Goal: Navigation & Orientation: Find specific page/section

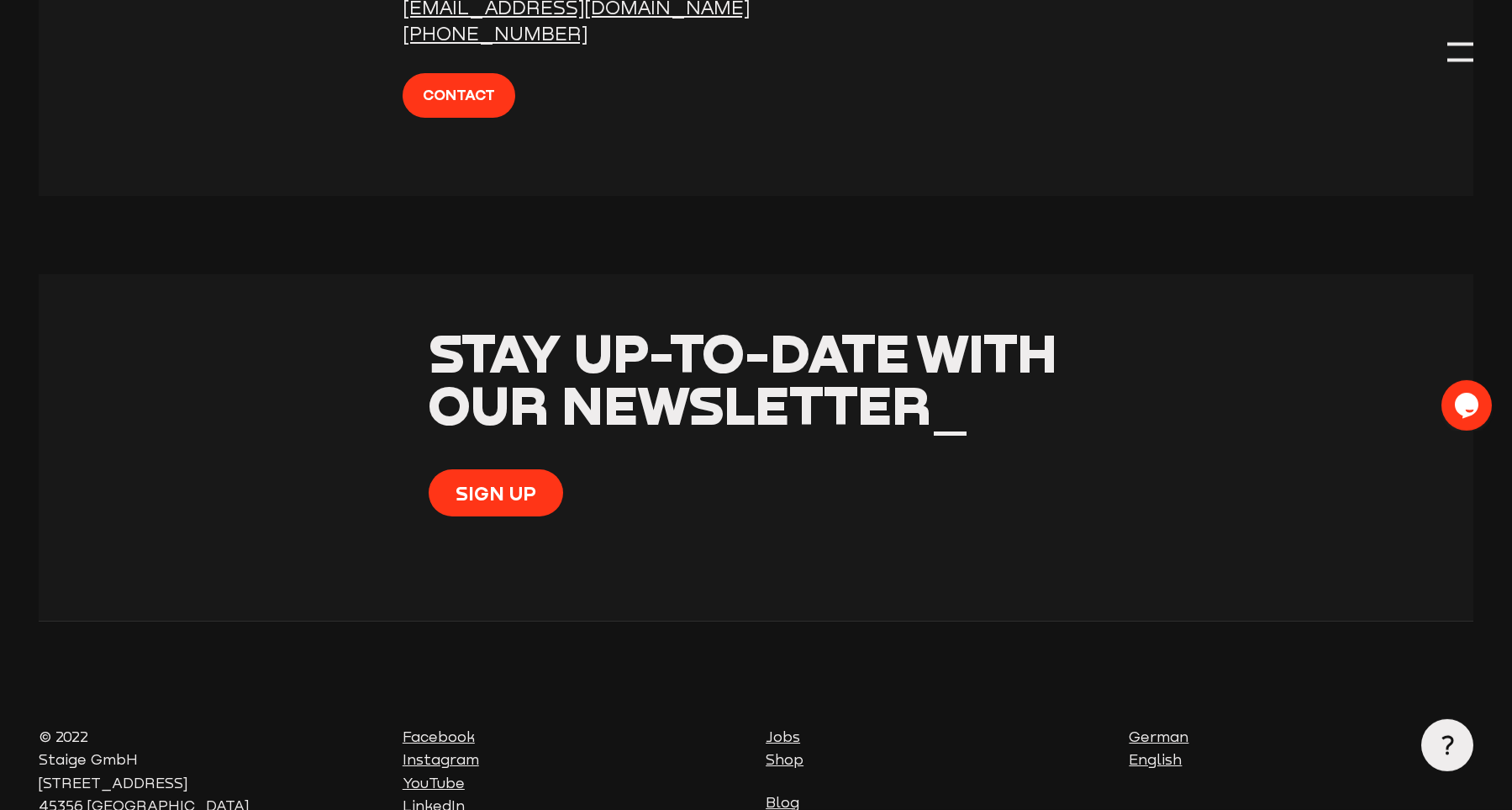
scroll to position [6438, 0]
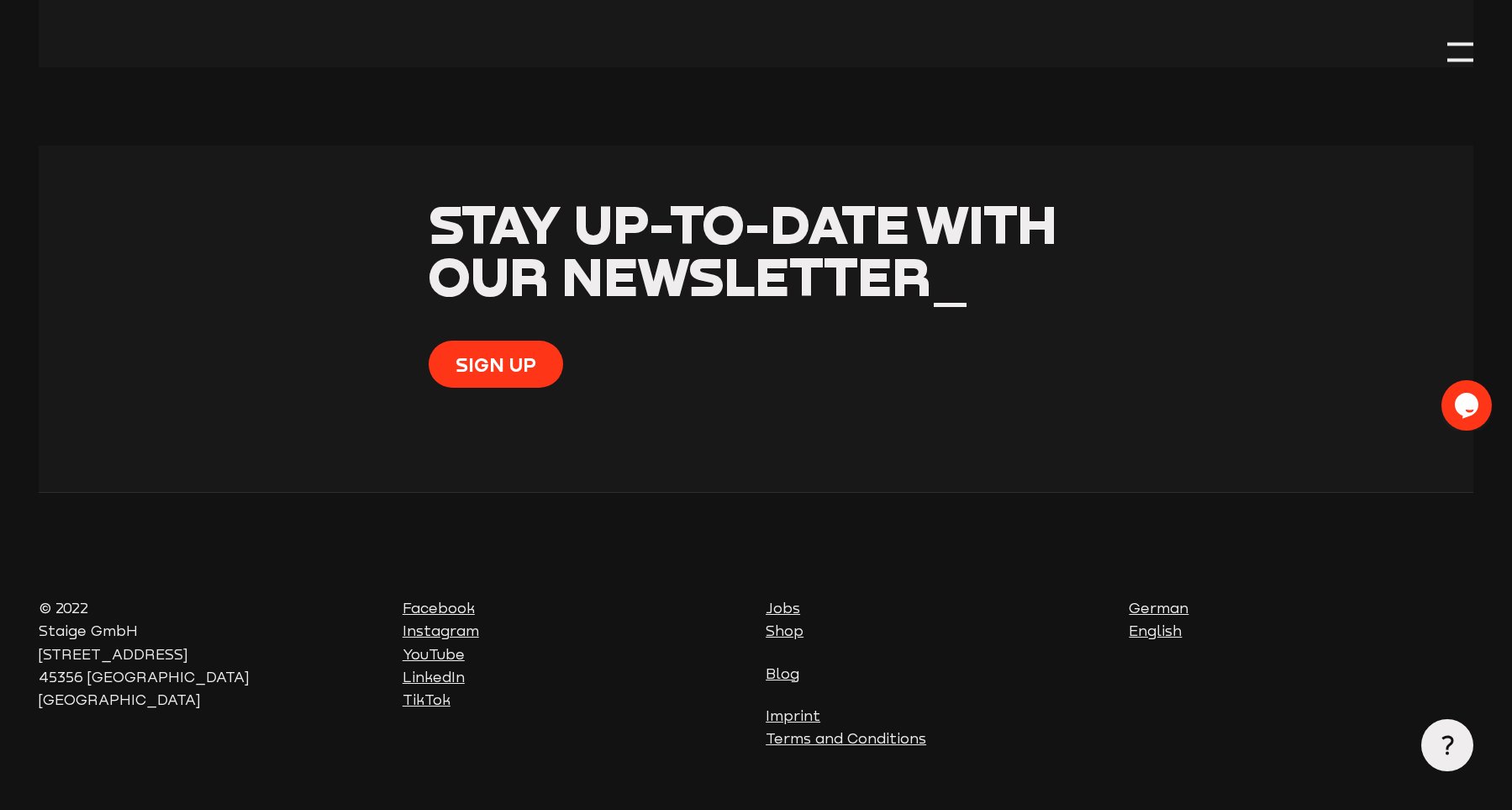
click at [788, 599] on link "Jobs" at bounding box center [783, 608] width 34 height 17
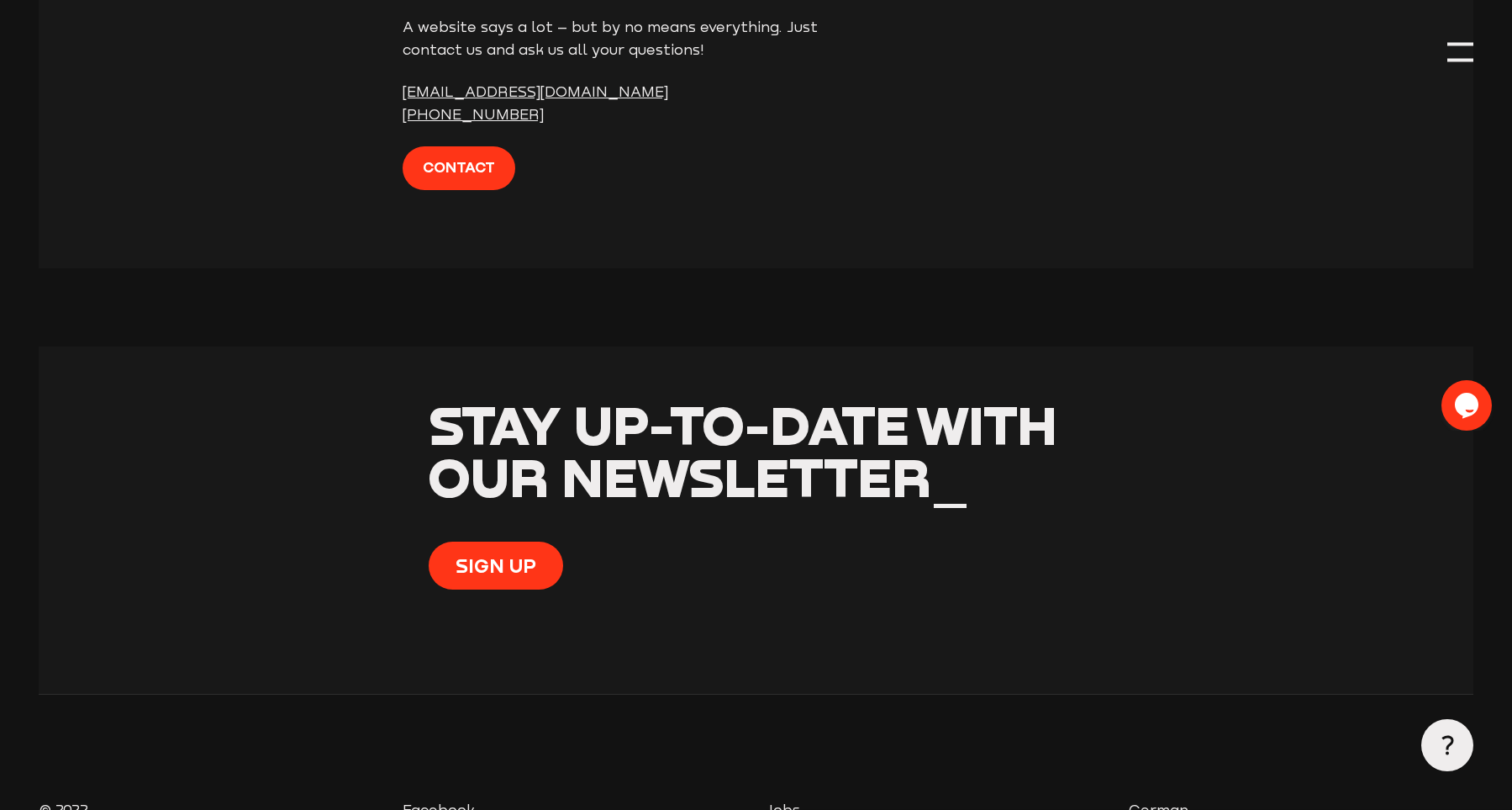
scroll to position [4589, 0]
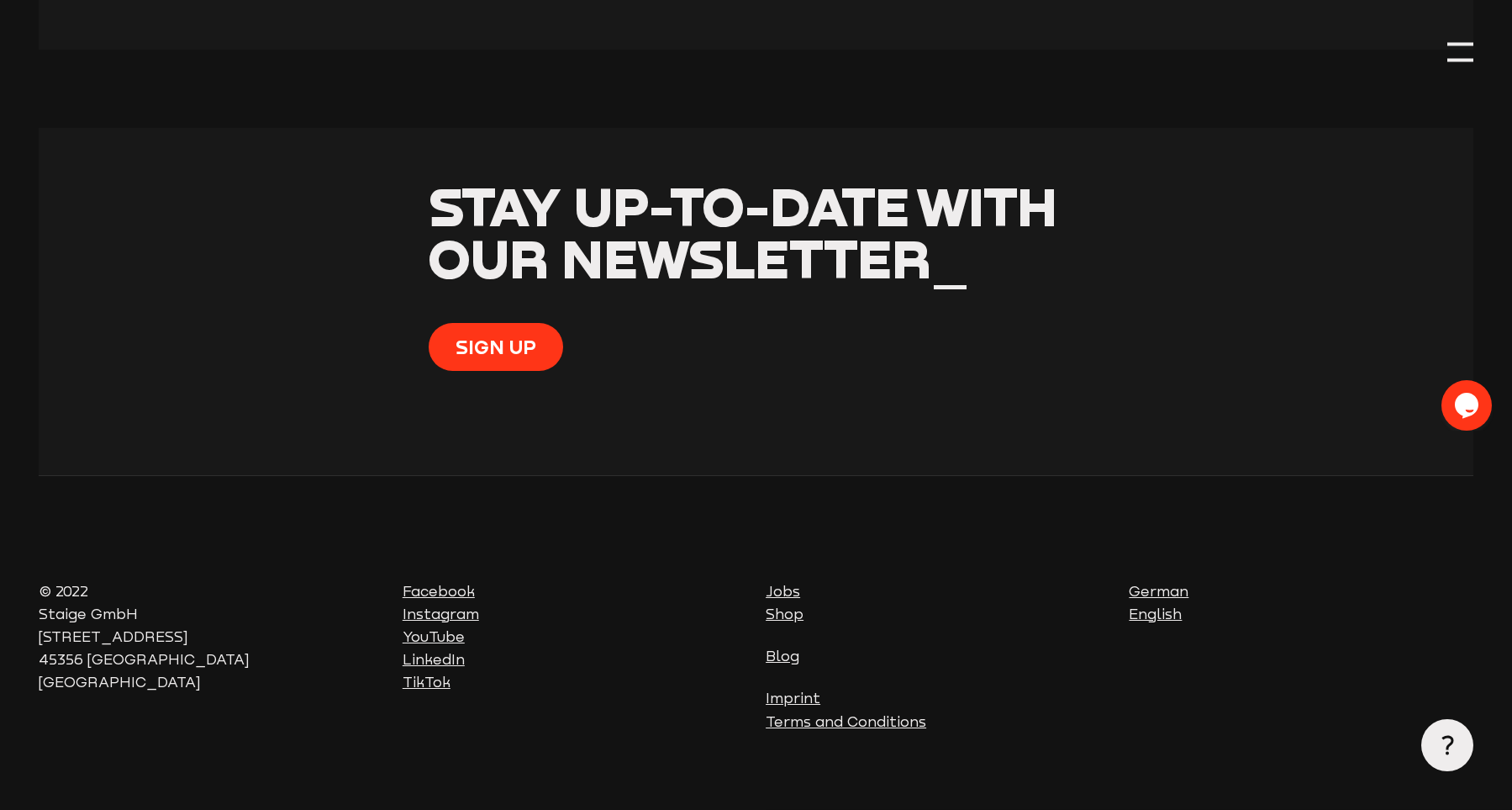
click at [783, 583] on link "Jobs" at bounding box center [783, 591] width 34 height 17
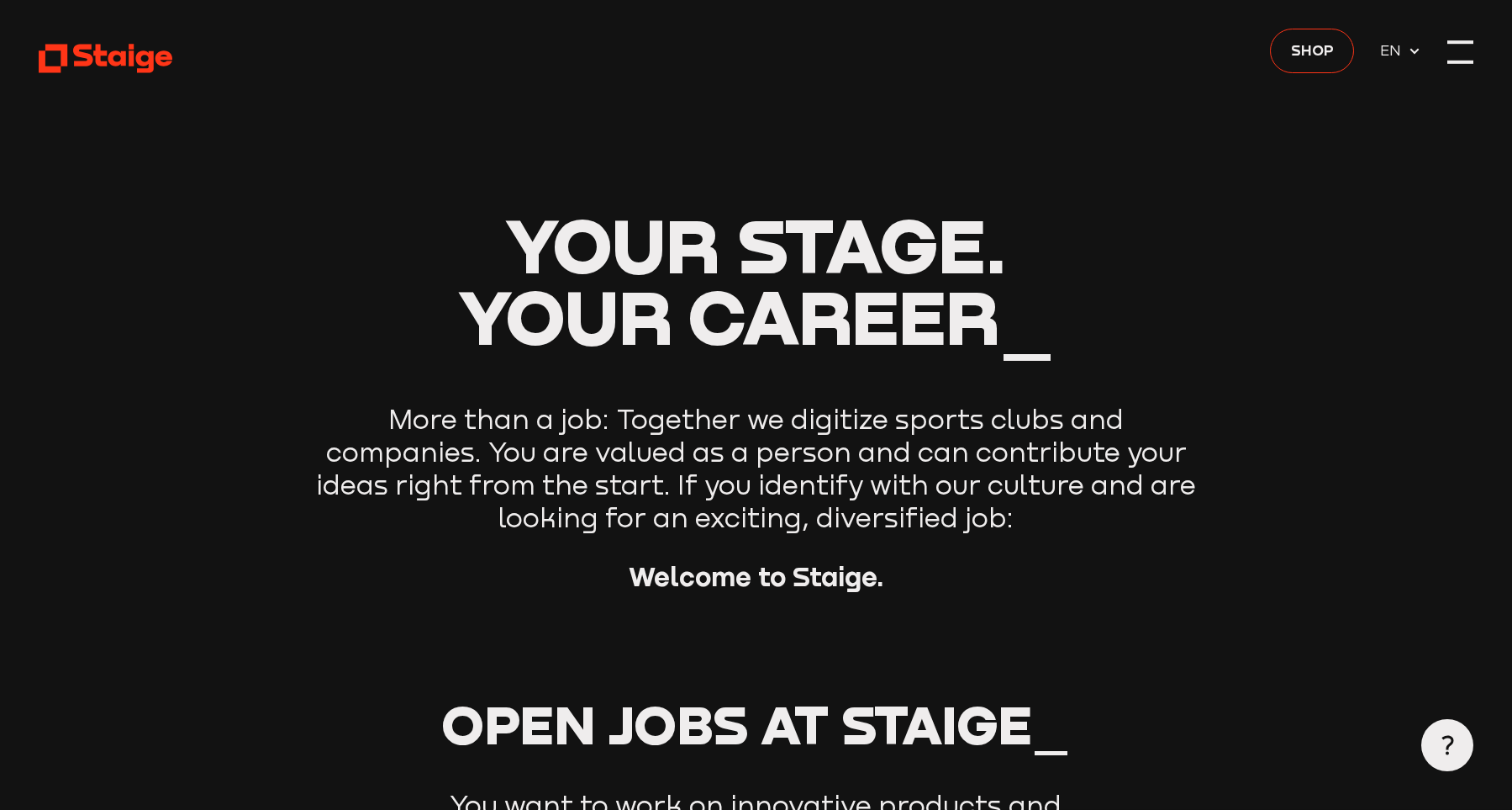
click at [1466, 43] on div at bounding box center [1460, 42] width 26 height 3
